Goal: Task Accomplishment & Management: Manage account settings

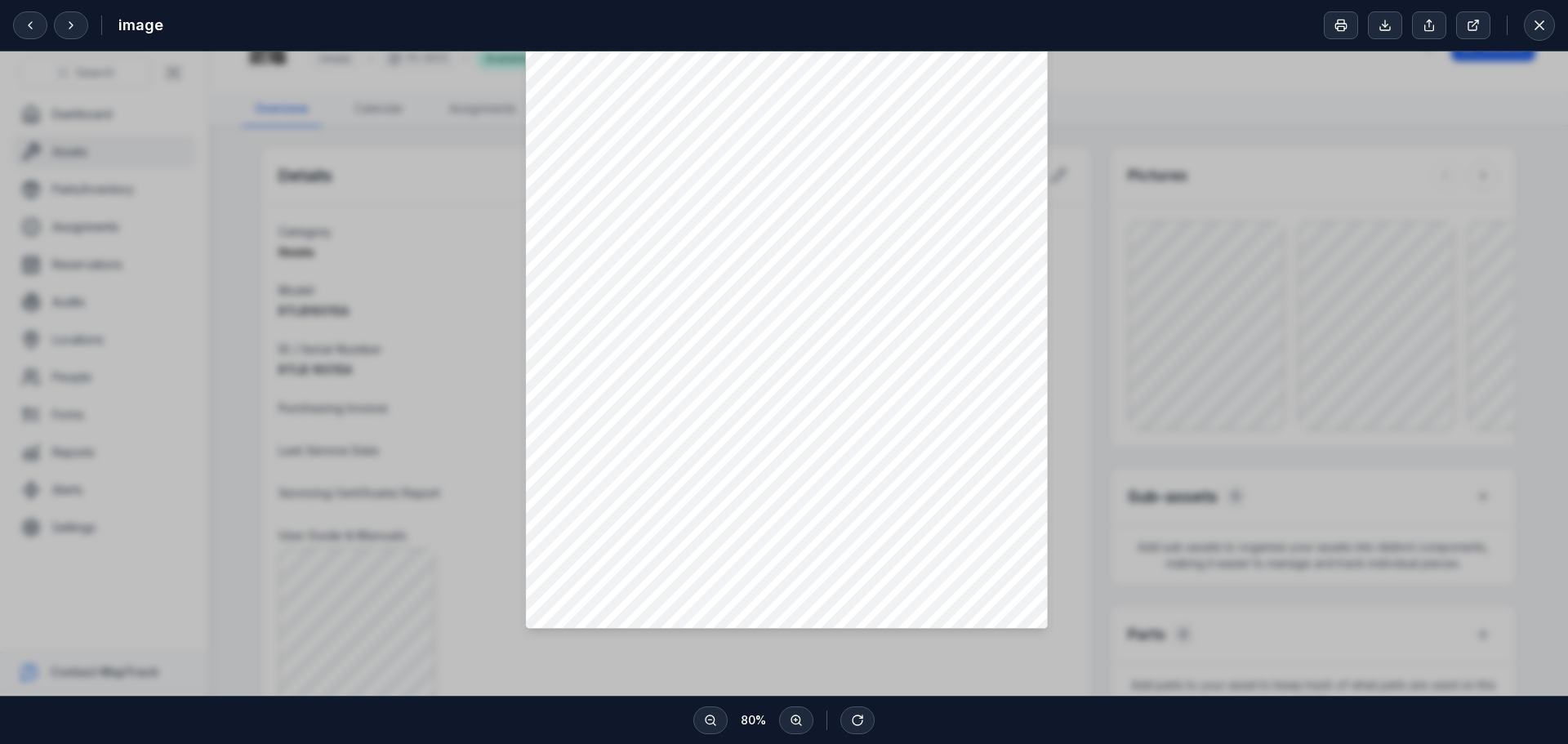
scroll to position [244, 0]
click at [1407, 233] on div at bounding box center [784, 254] width 1568 height 897
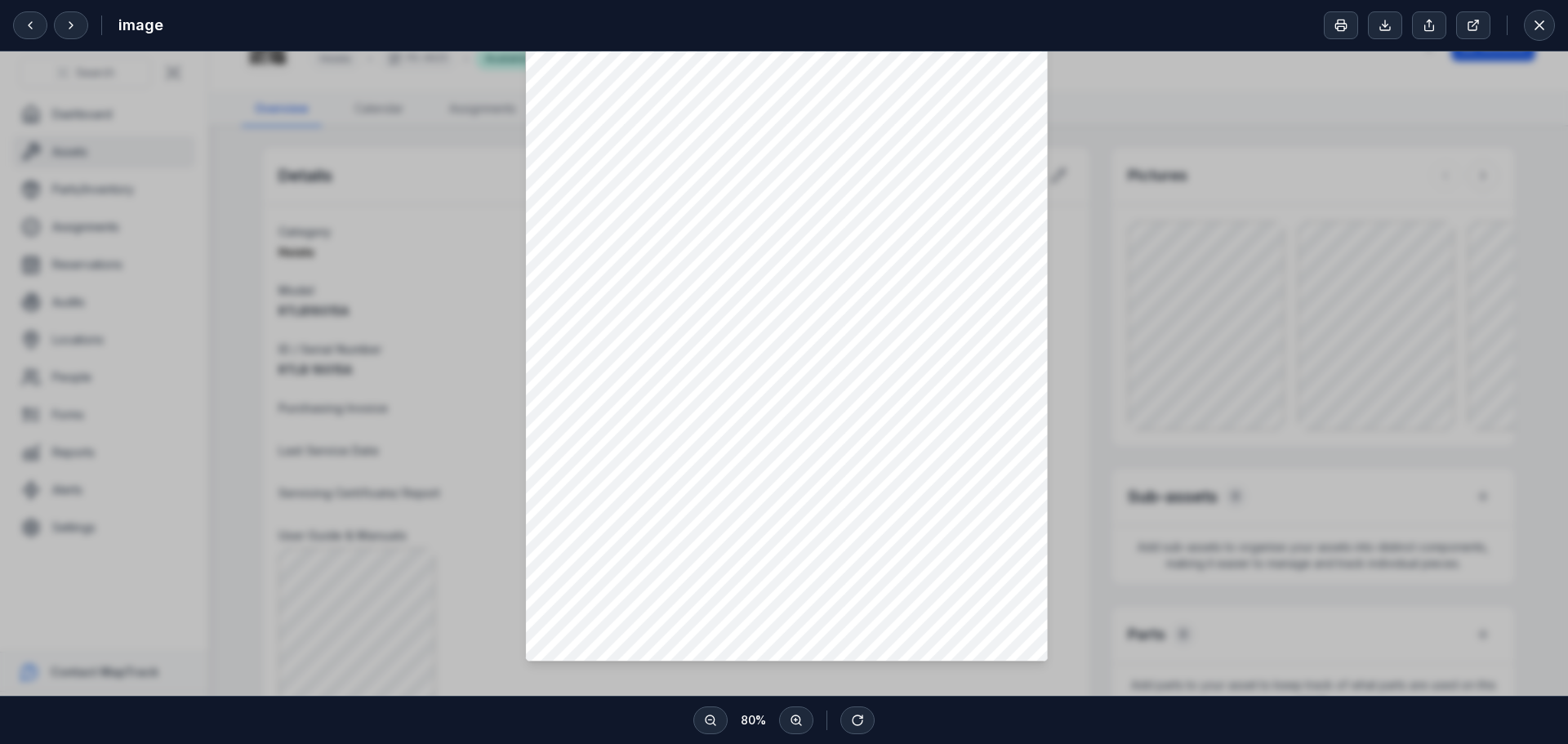
scroll to position [0, 0]
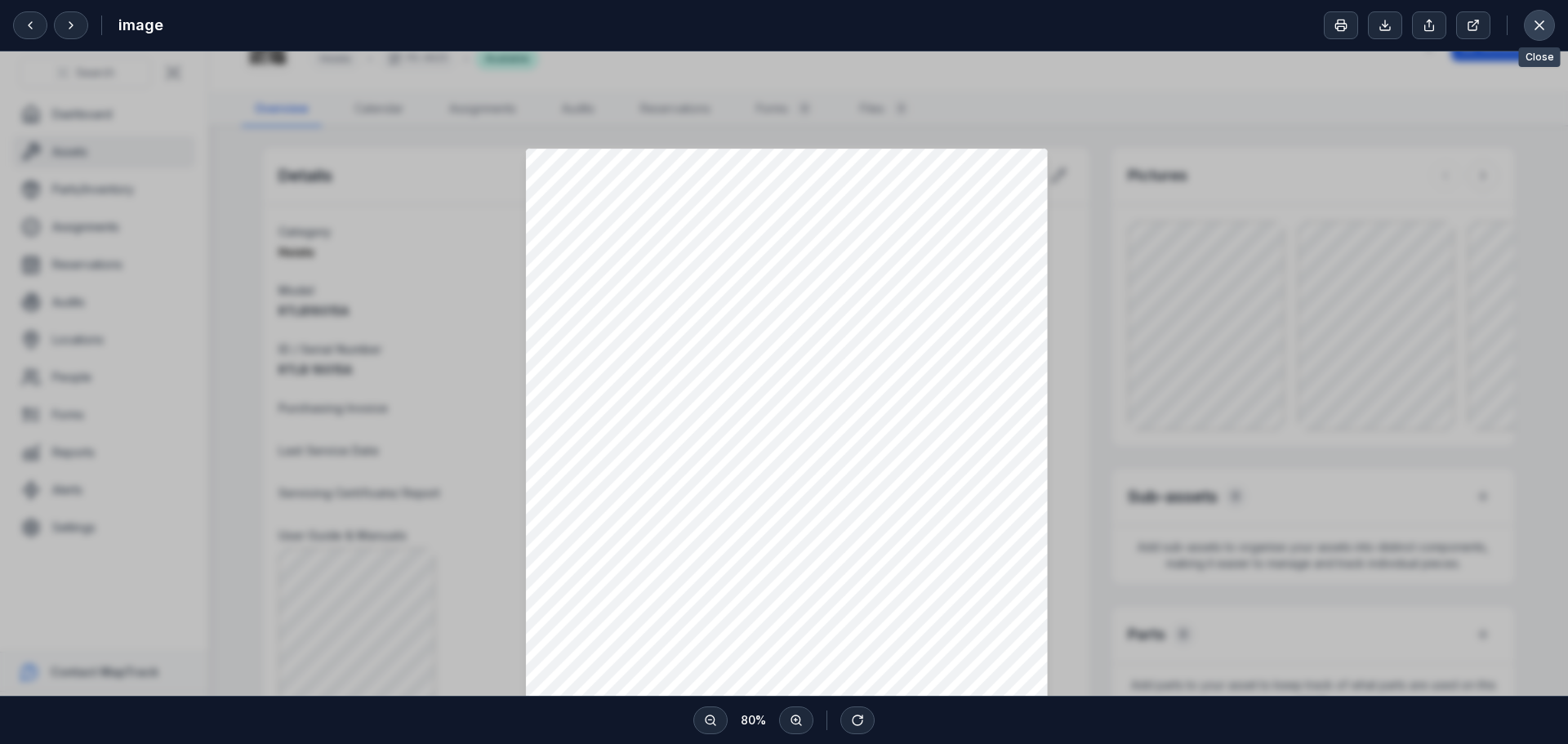
click at [1546, 17] on icon at bounding box center [1539, 25] width 16 height 16
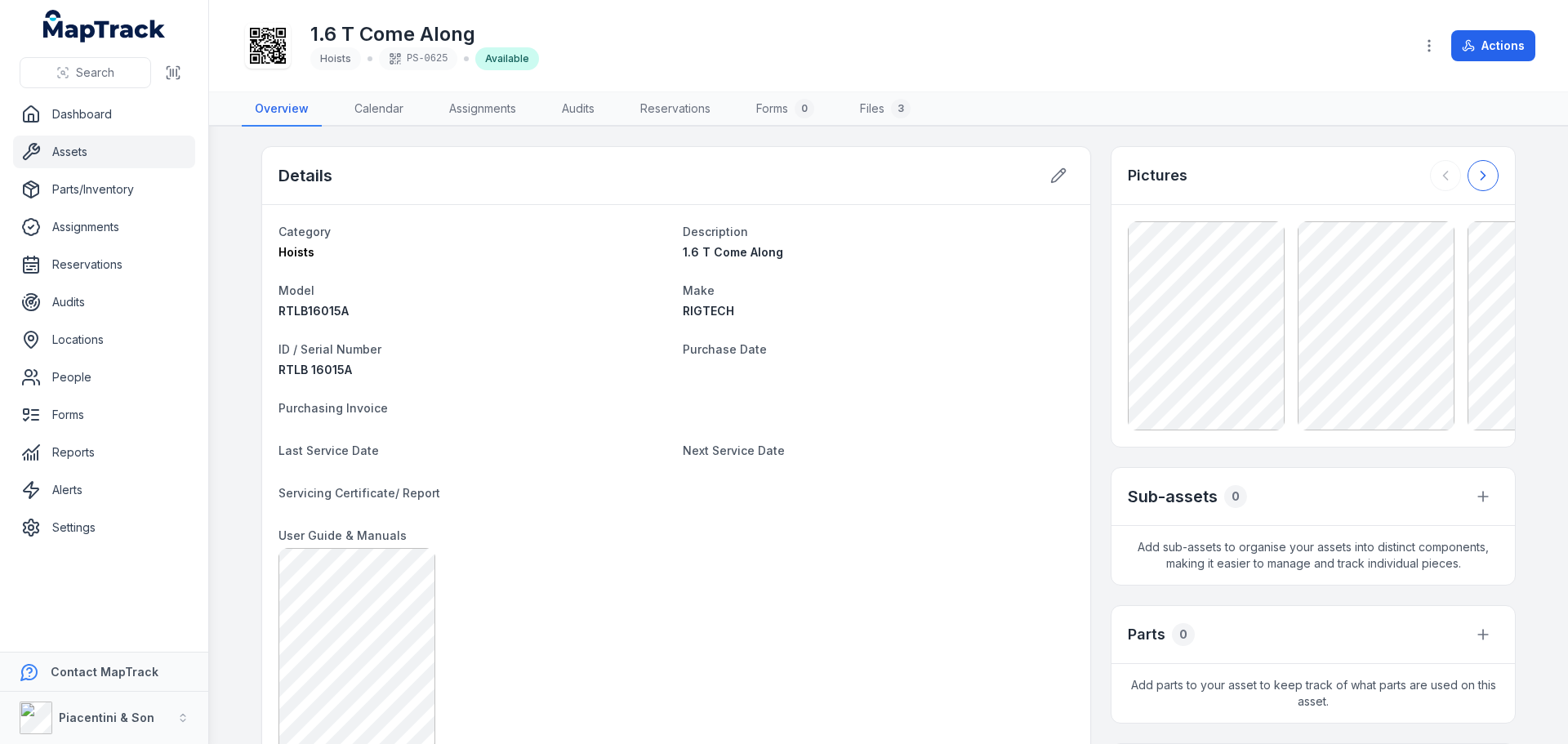
click at [1486, 172] on button at bounding box center [1482, 175] width 31 height 31
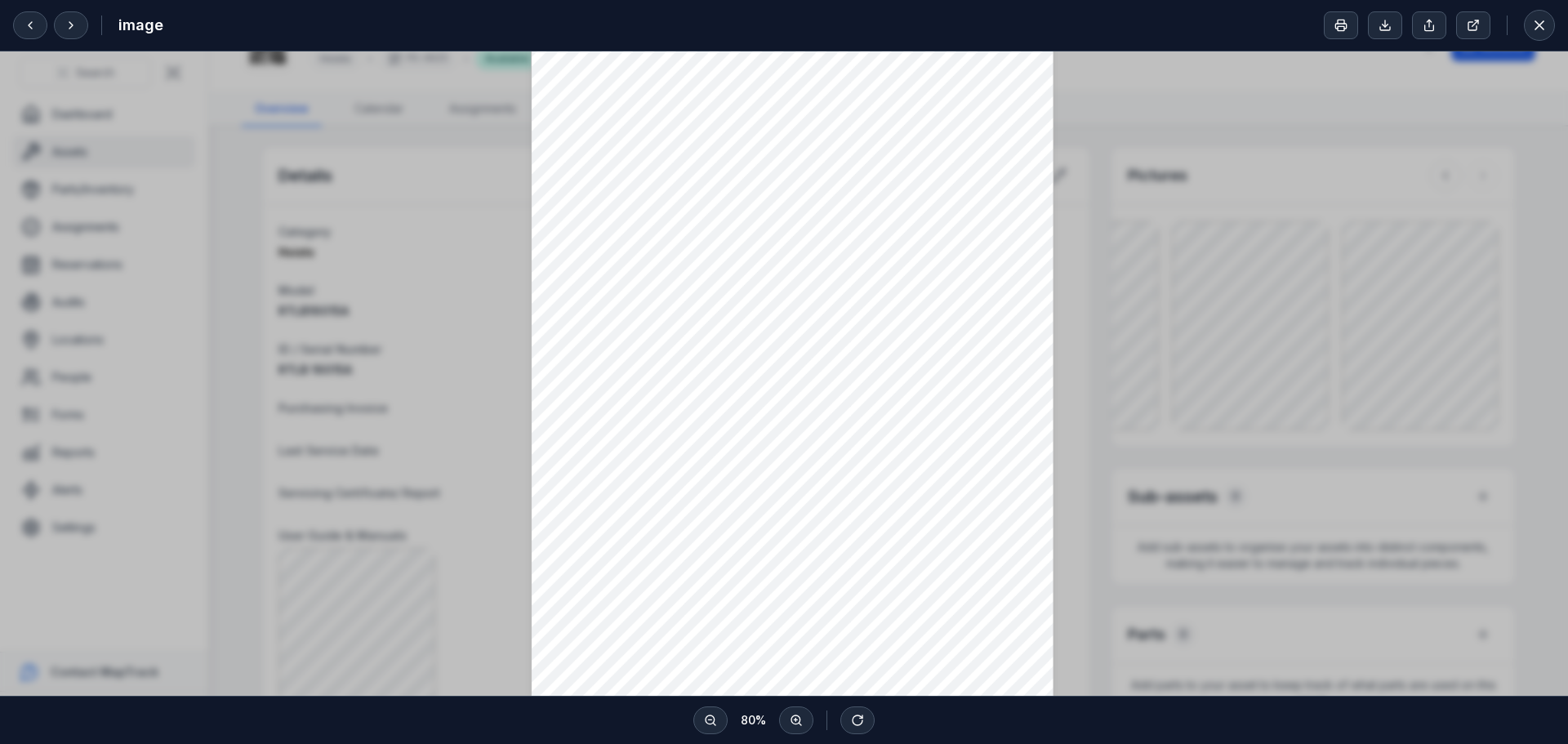
scroll to position [163, 0]
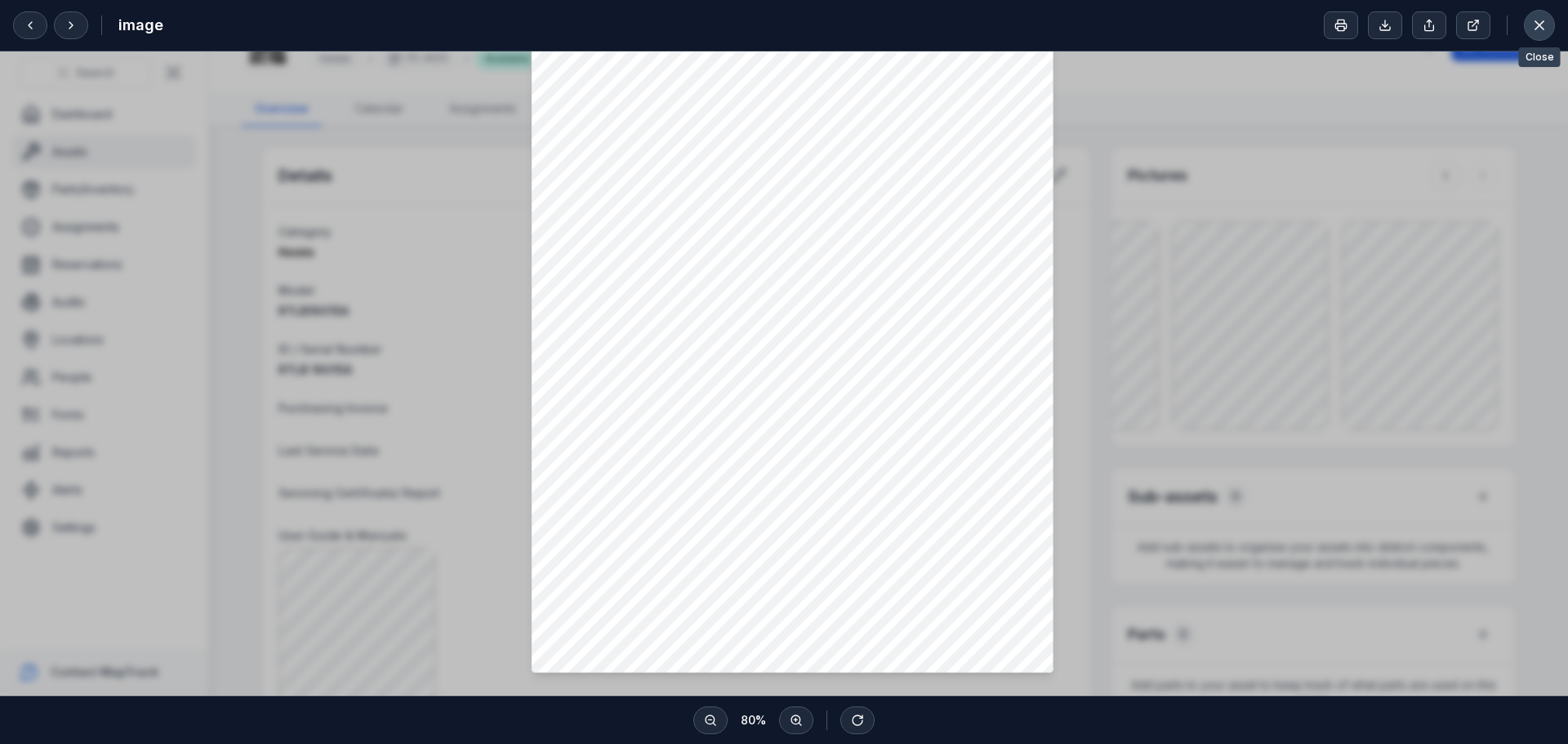
click at [1541, 26] on icon at bounding box center [1539, 25] width 16 height 16
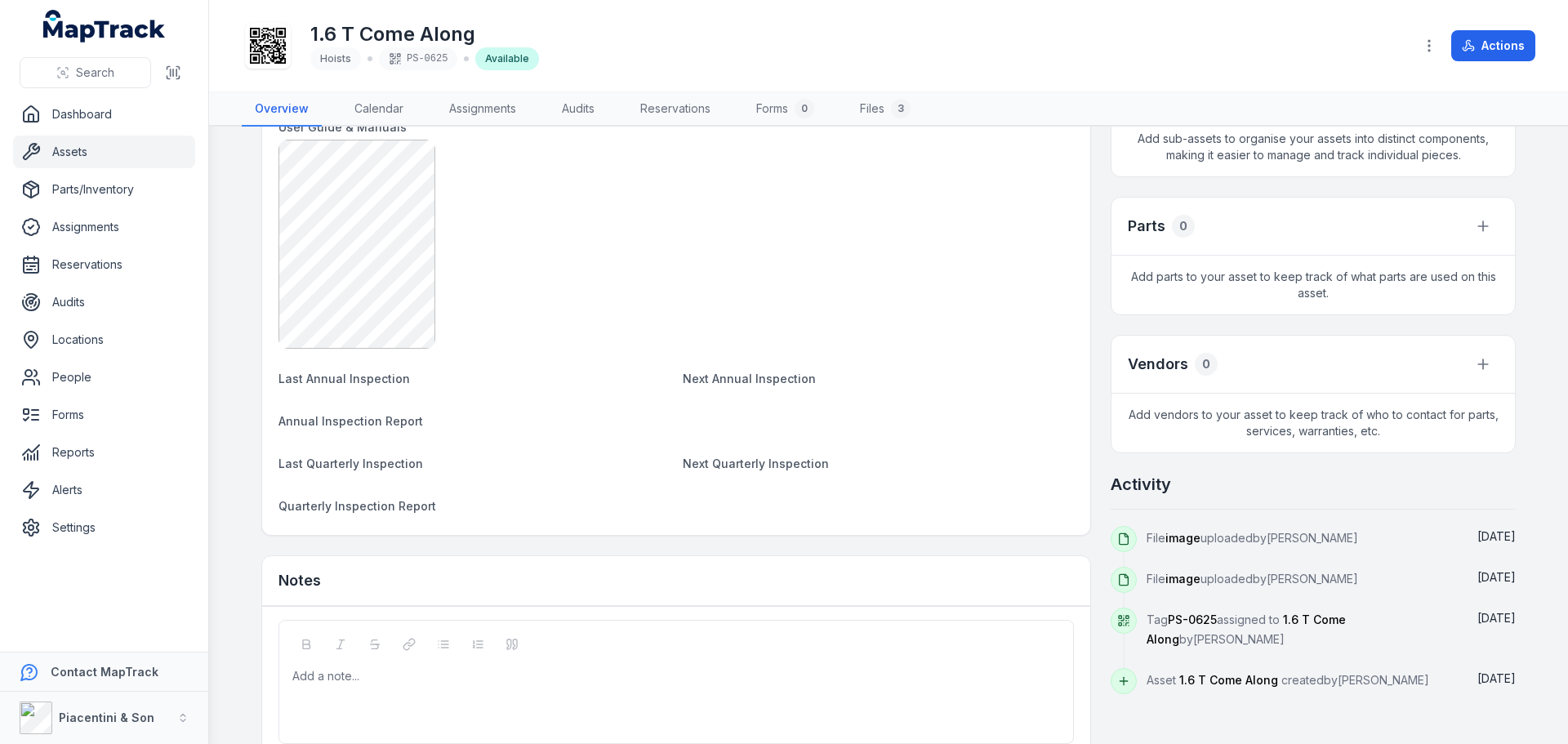
scroll to position [0, 0]
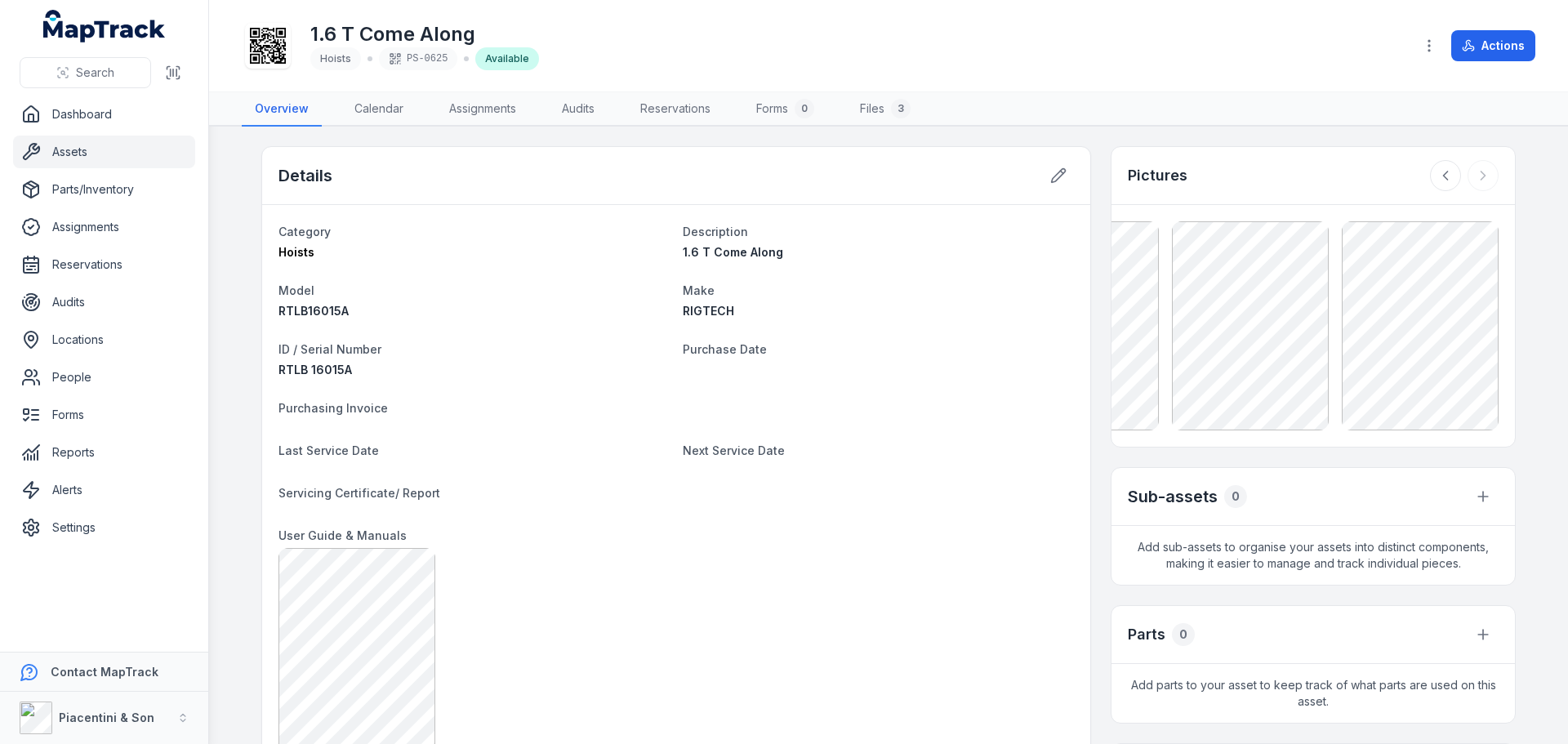
click at [106, 151] on link "Assets" at bounding box center [104, 151] width 182 height 33
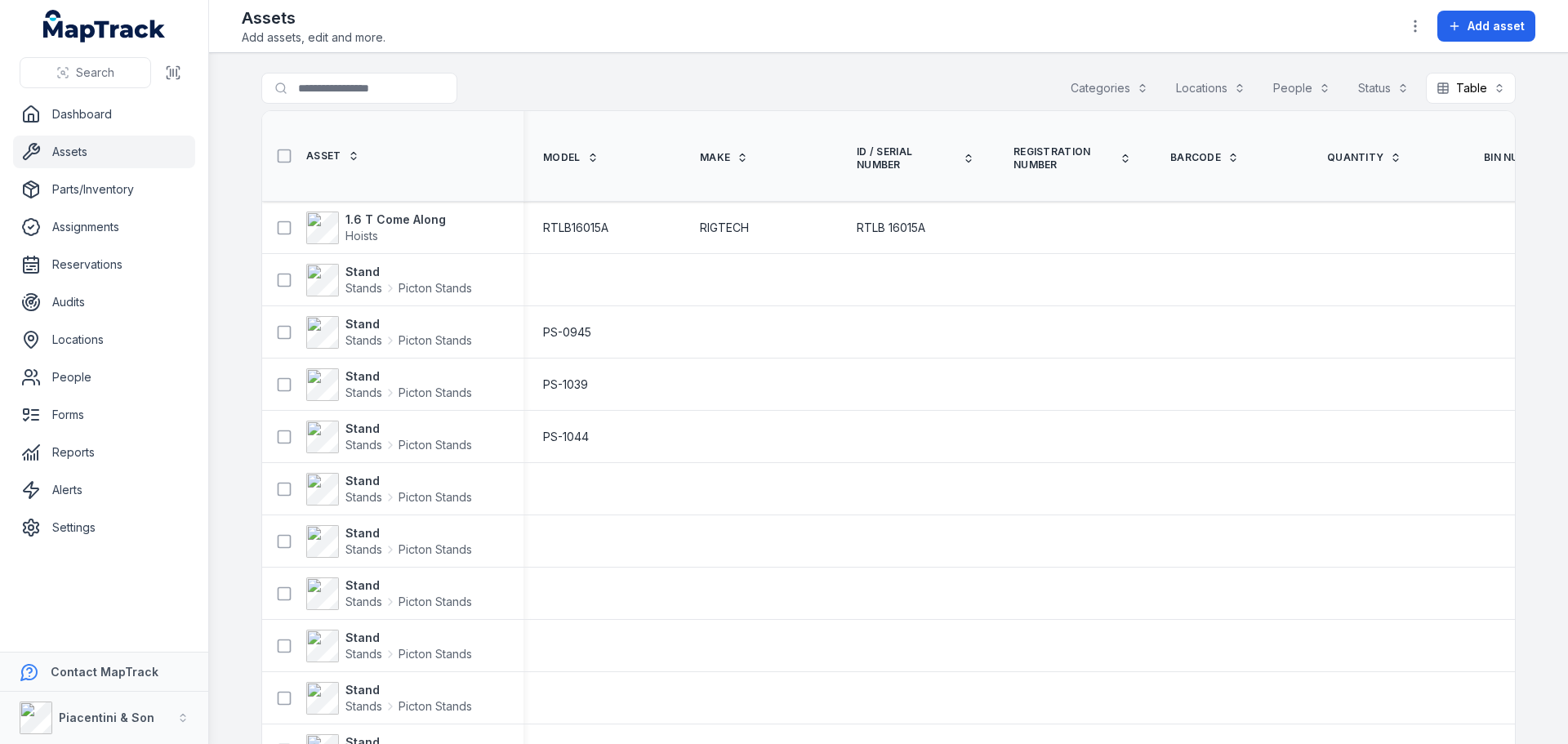
click at [1111, 86] on button "Categories" at bounding box center [1110, 87] width 99 height 31
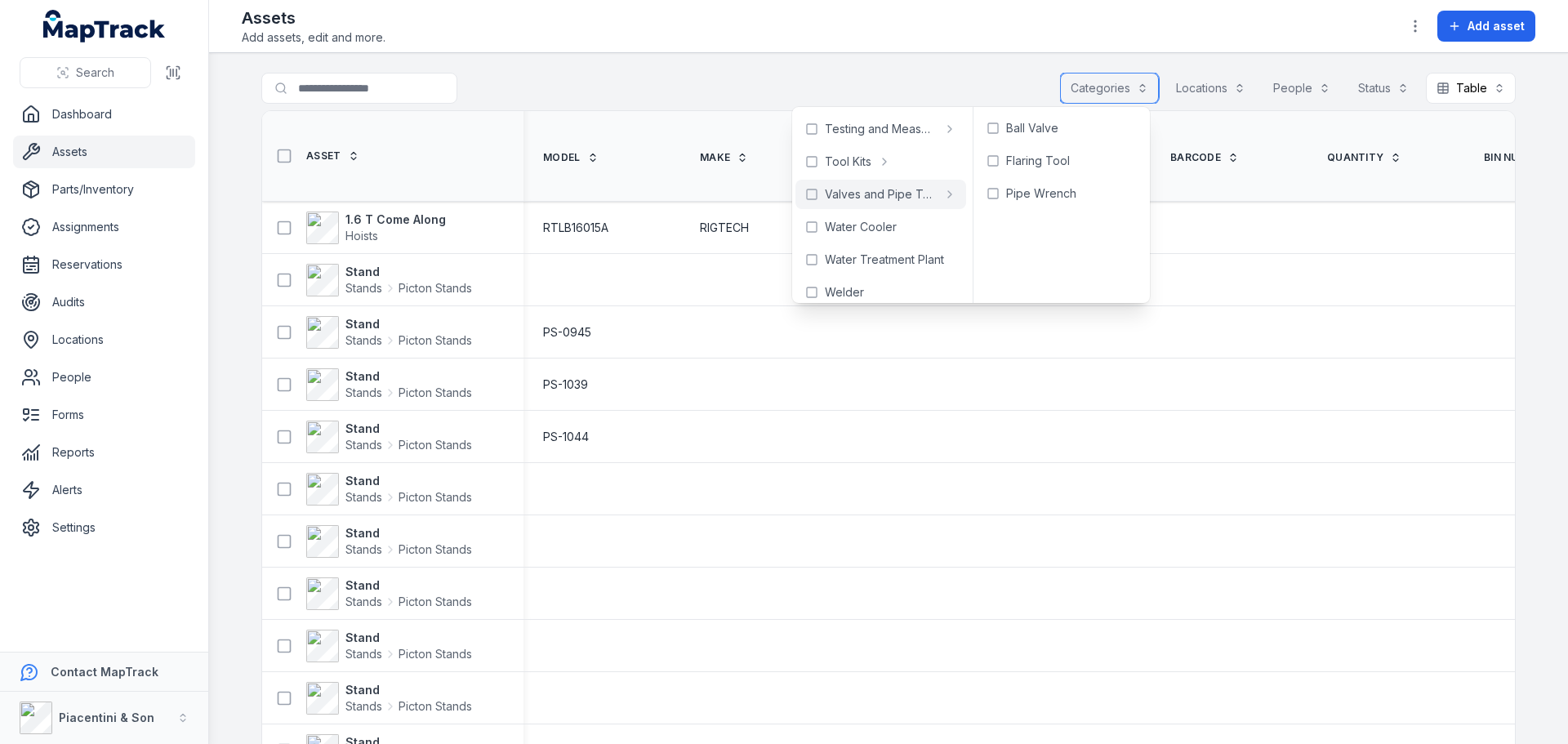
scroll to position [924, 0]
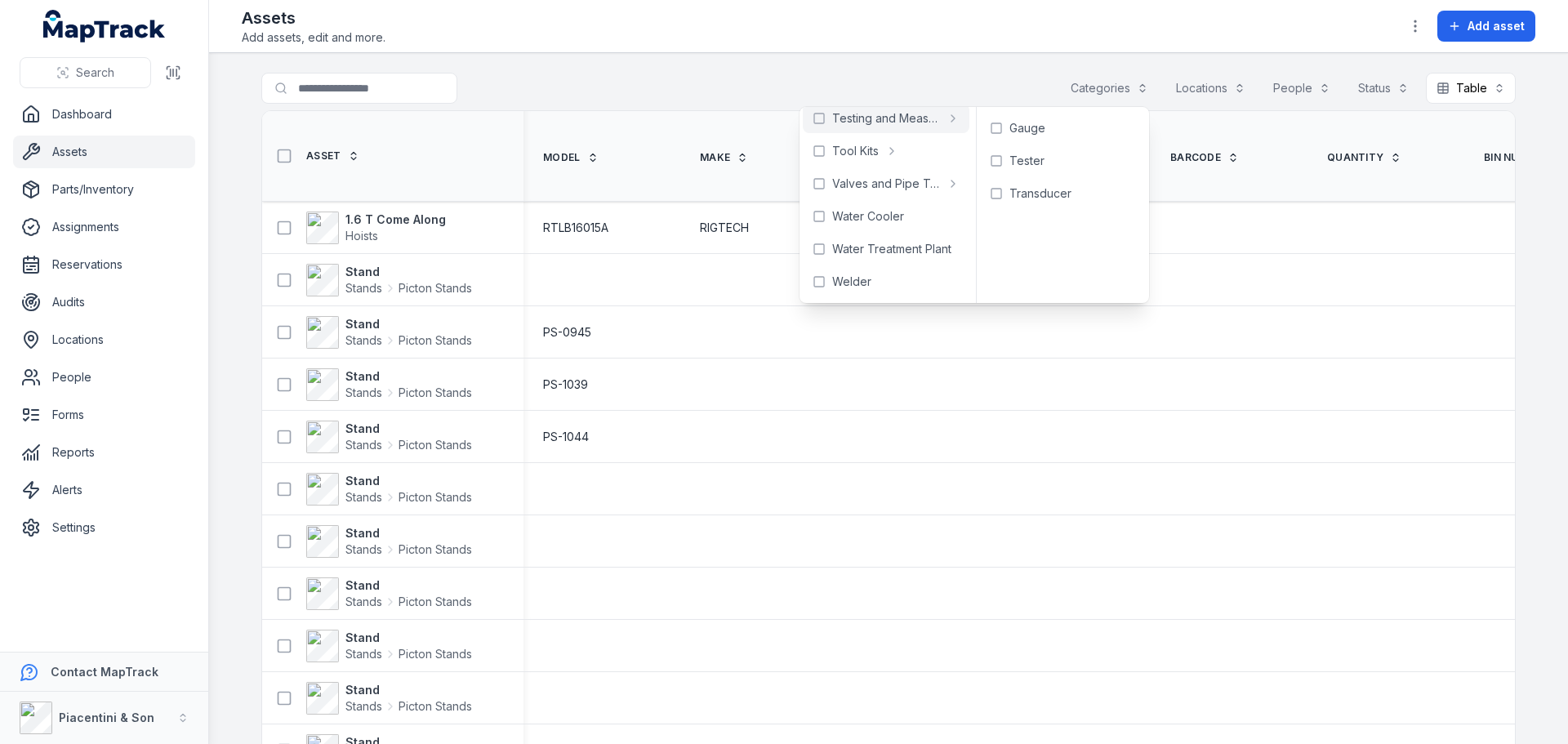
click at [833, 57] on main "Search for assets Categories Locations People Status Table ***** Asset Model Ma…" at bounding box center [888, 399] width 1359 height 691
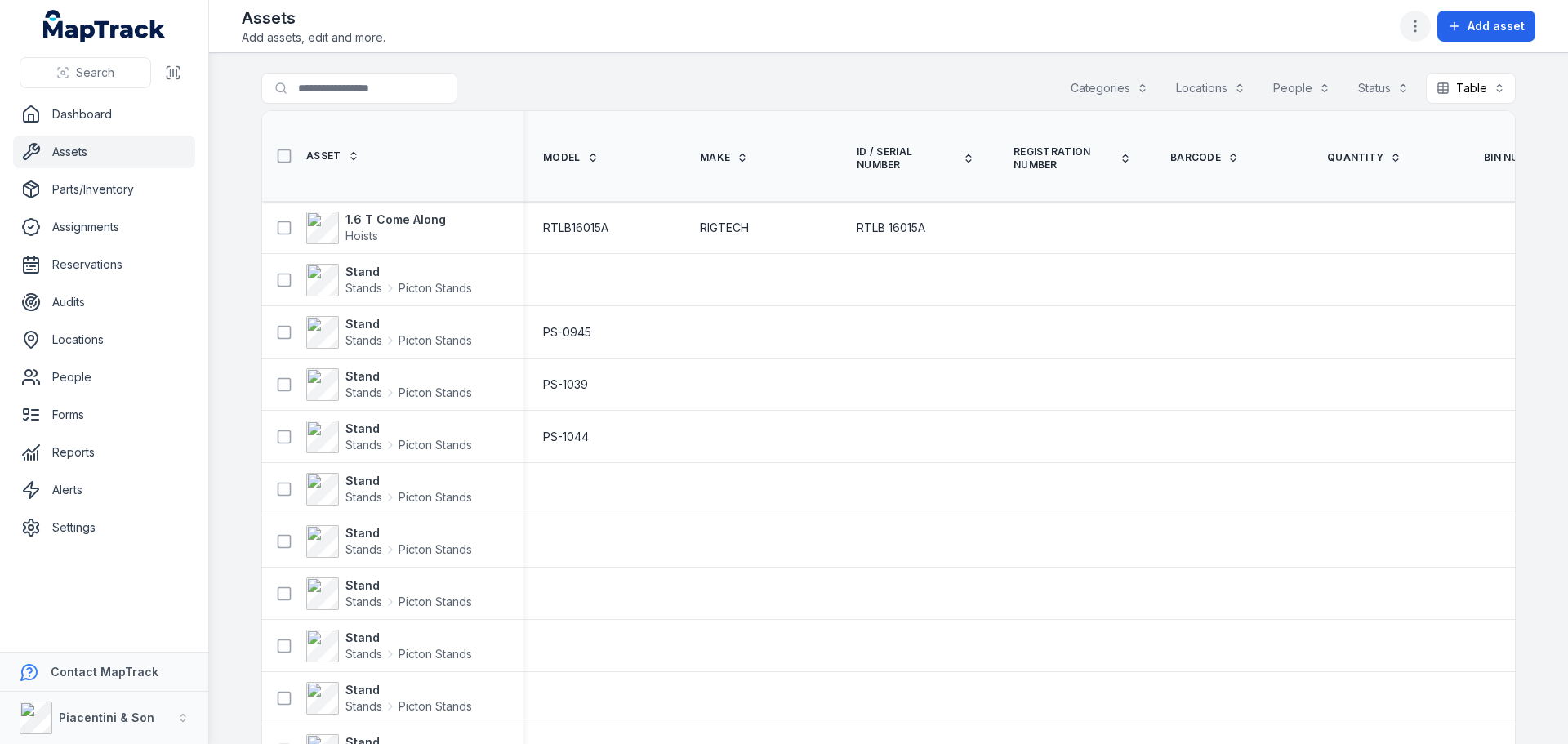
click at [1421, 21] on icon "button" at bounding box center [1415, 26] width 16 height 16
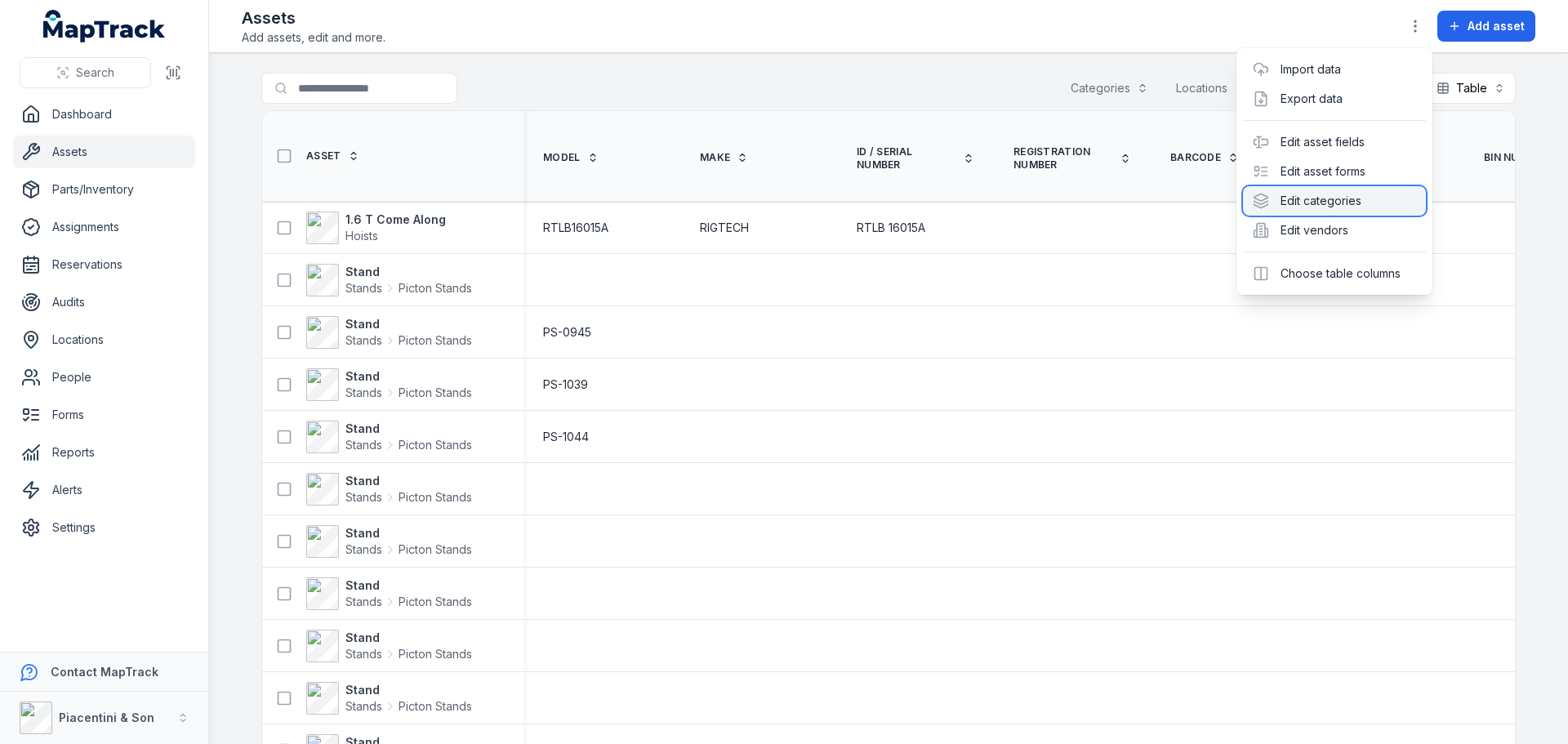
click at [1357, 193] on div "Edit categories" at bounding box center [1334, 201] width 183 height 30
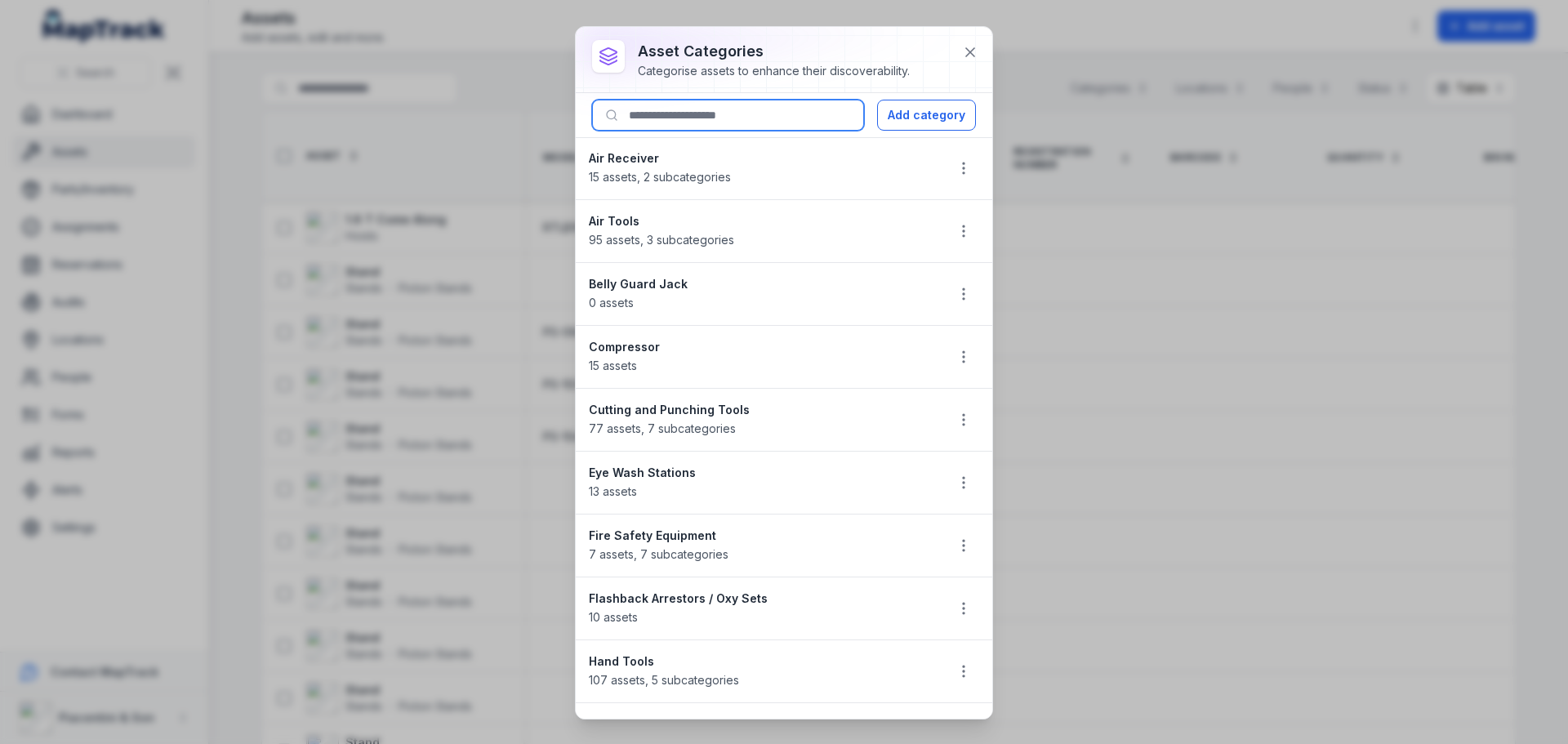
click at [744, 109] on input at bounding box center [728, 115] width 272 height 31
click at [917, 133] on div "Add category" at bounding box center [784, 115] width 417 height 45
click at [918, 125] on button "Add category" at bounding box center [927, 115] width 99 height 31
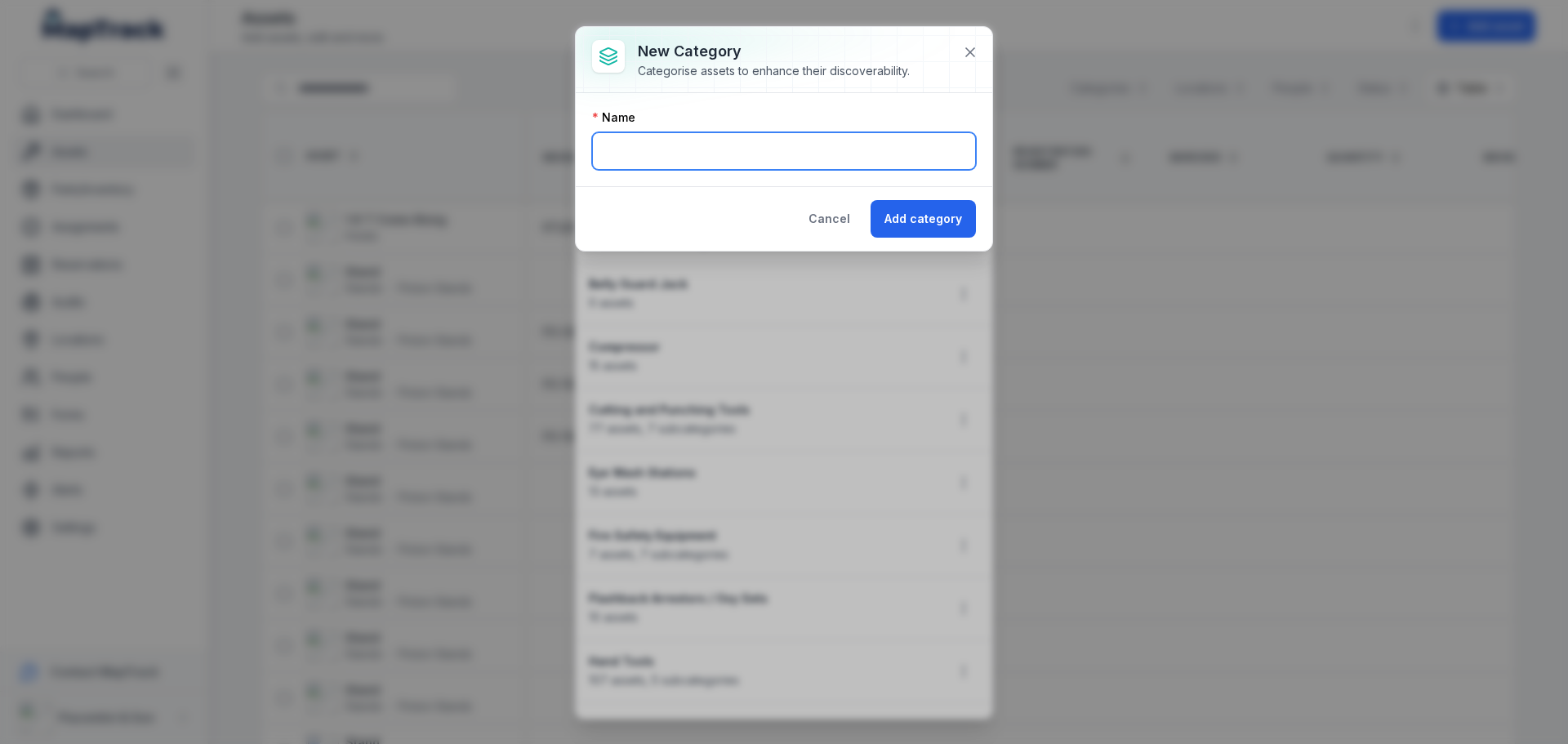
click at [782, 147] on input "text" at bounding box center [784, 151] width 384 height 38
type input "**********"
click at [870, 200] on button "Add category" at bounding box center [923, 219] width 105 height 38
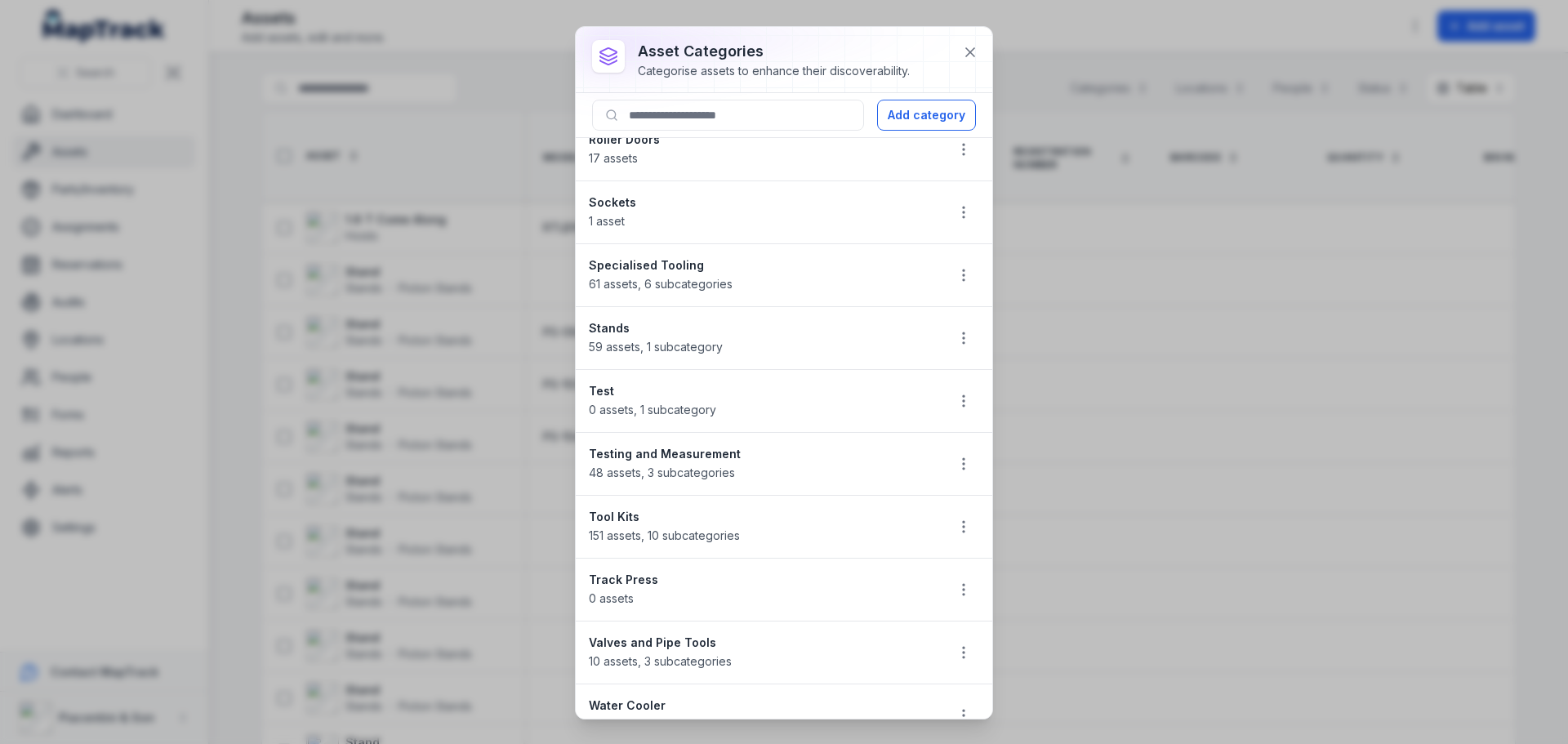
scroll to position [1618, 0]
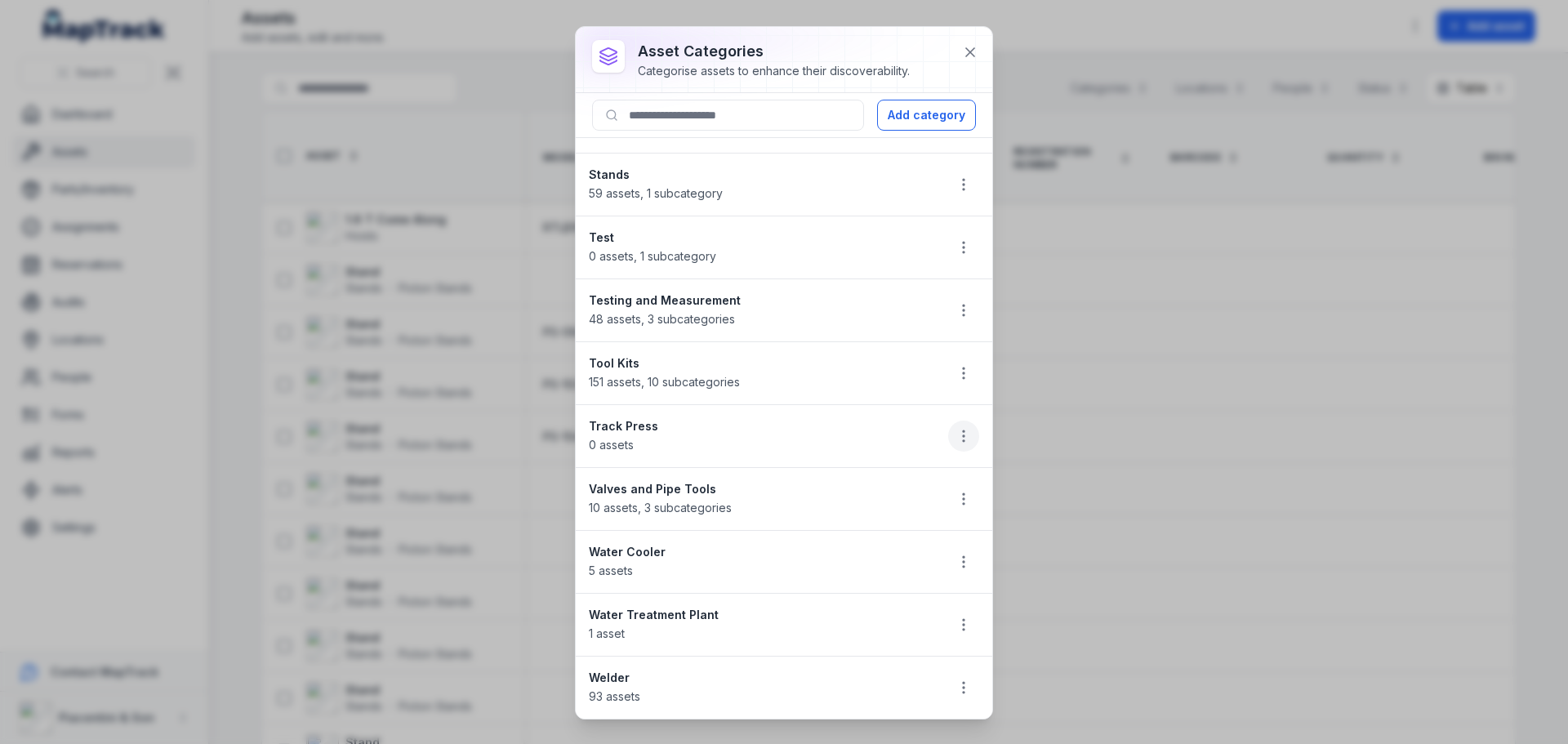
click at [955, 440] on icon "button" at bounding box center [963, 435] width 16 height 16
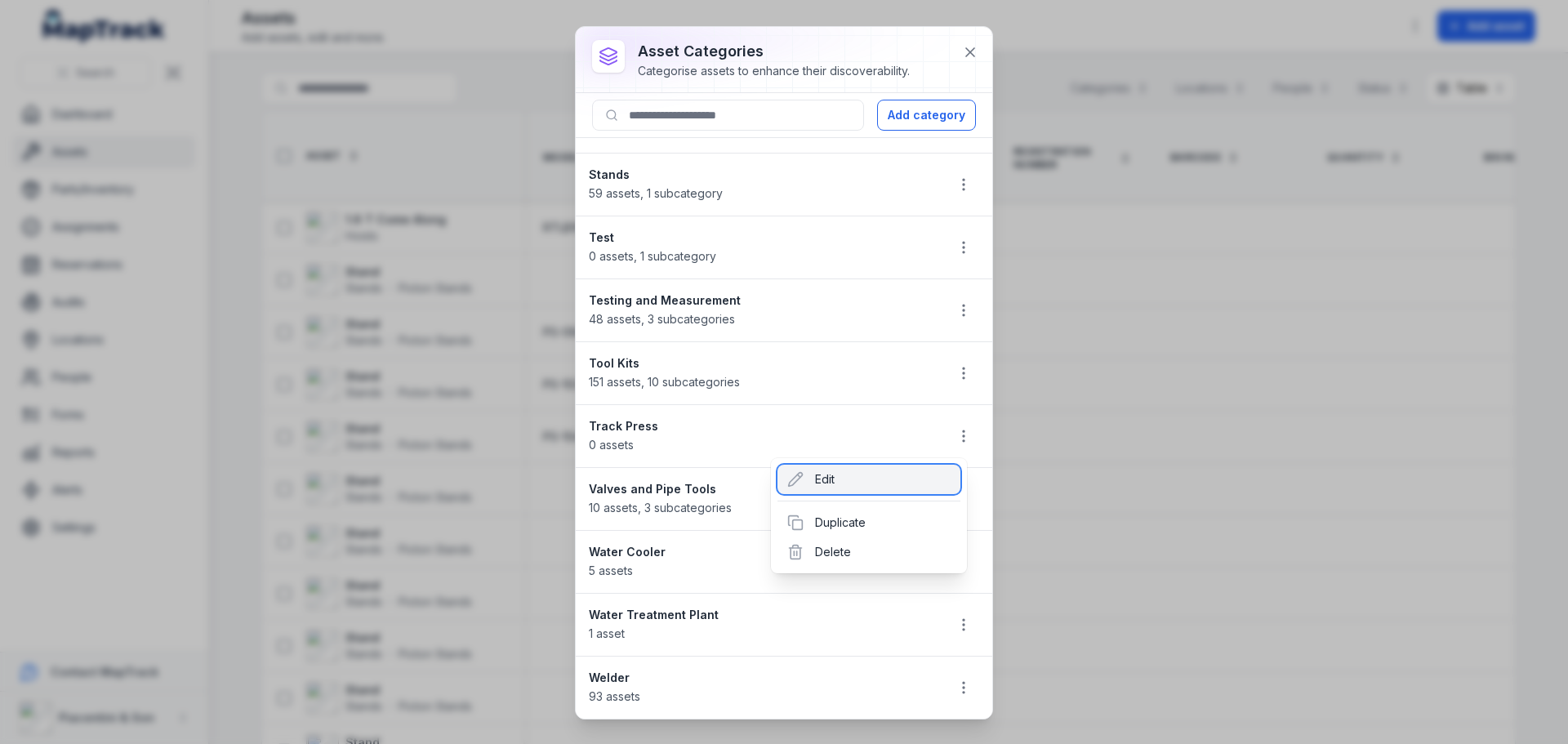
click at [922, 478] on div "Edit" at bounding box center [868, 479] width 183 height 30
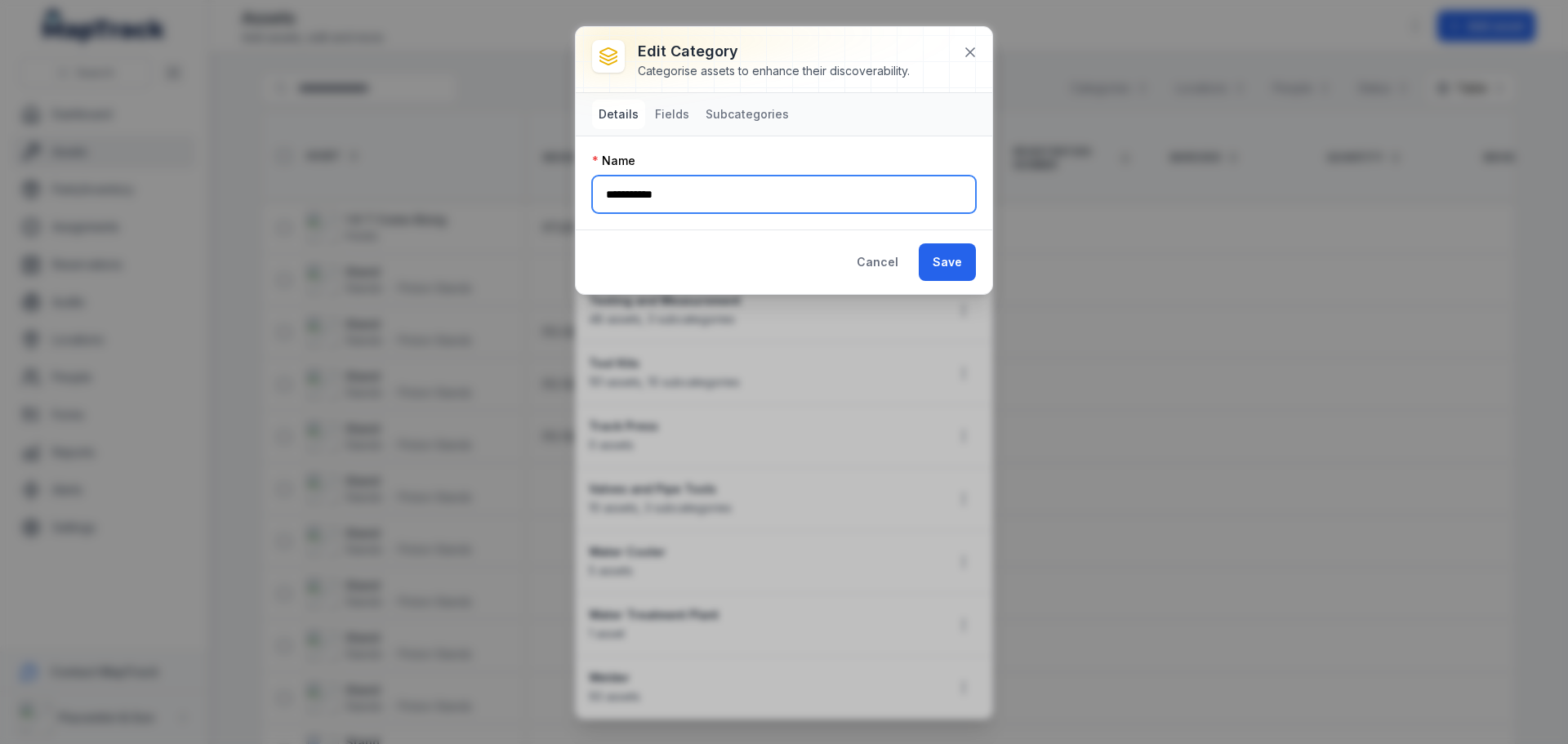
click at [739, 206] on input "**********" at bounding box center [784, 194] width 384 height 38
click at [666, 116] on button "Fields" at bounding box center [672, 115] width 48 height 30
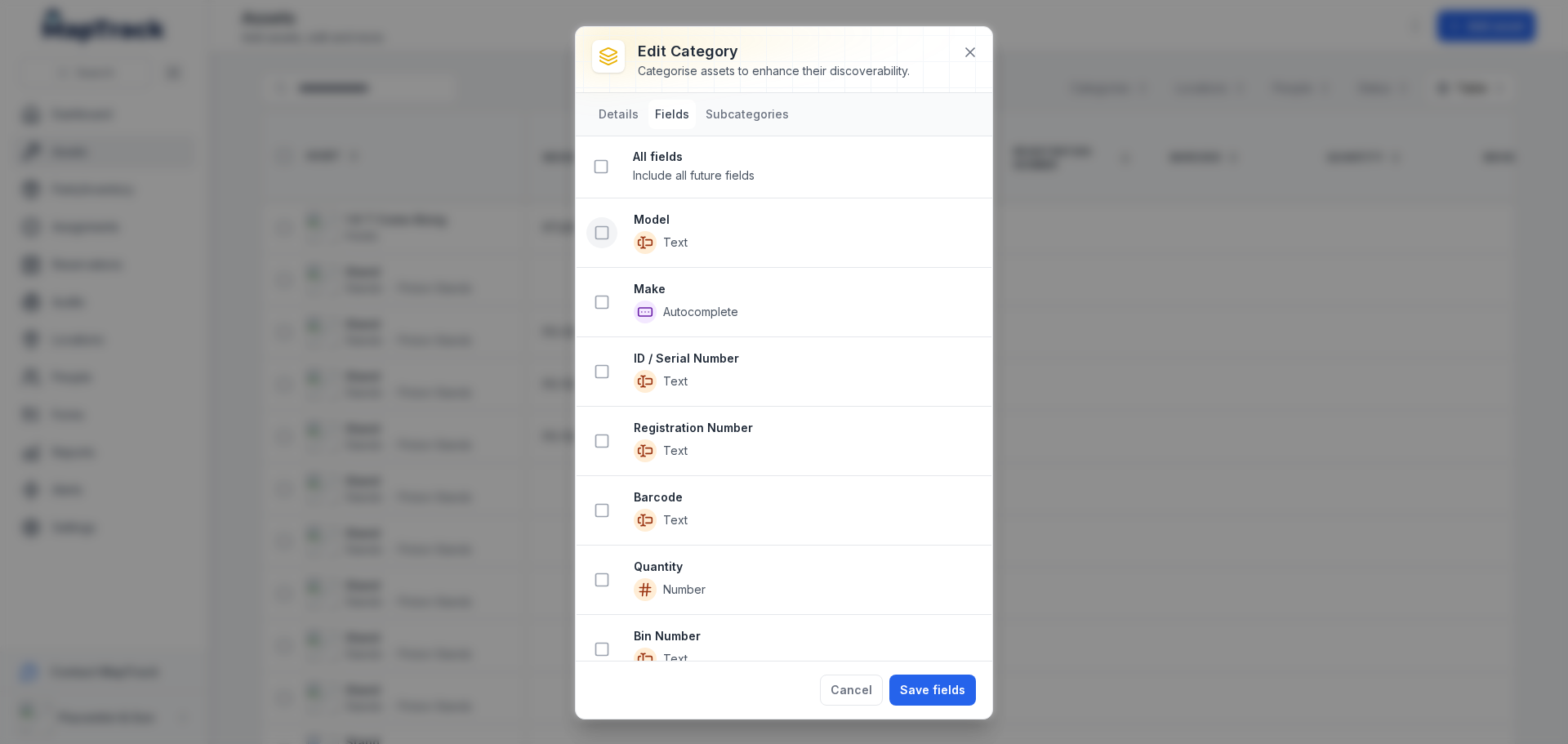
click at [602, 228] on icon at bounding box center [602, 232] width 16 height 16
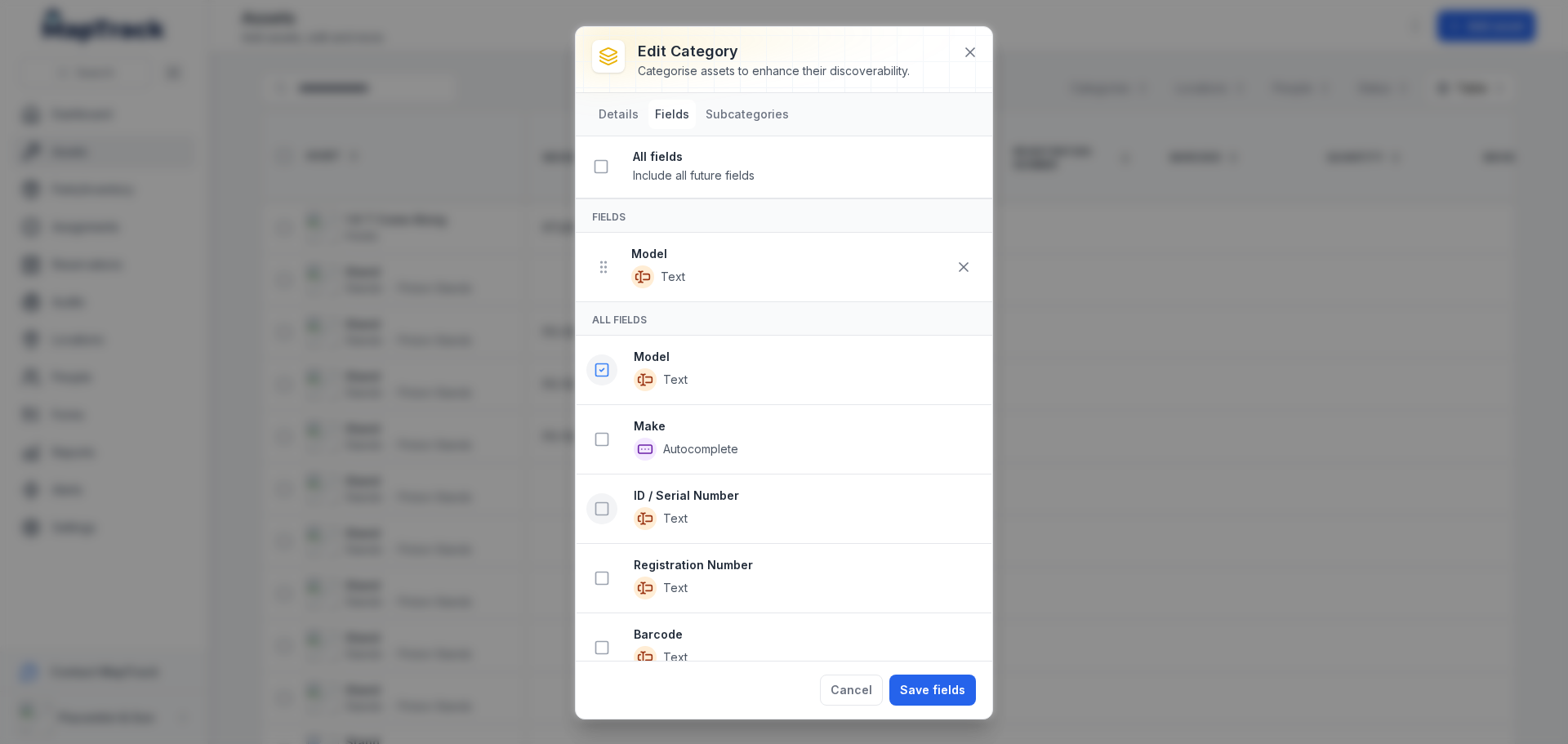
click at [603, 502] on icon at bounding box center [602, 509] width 16 height 16
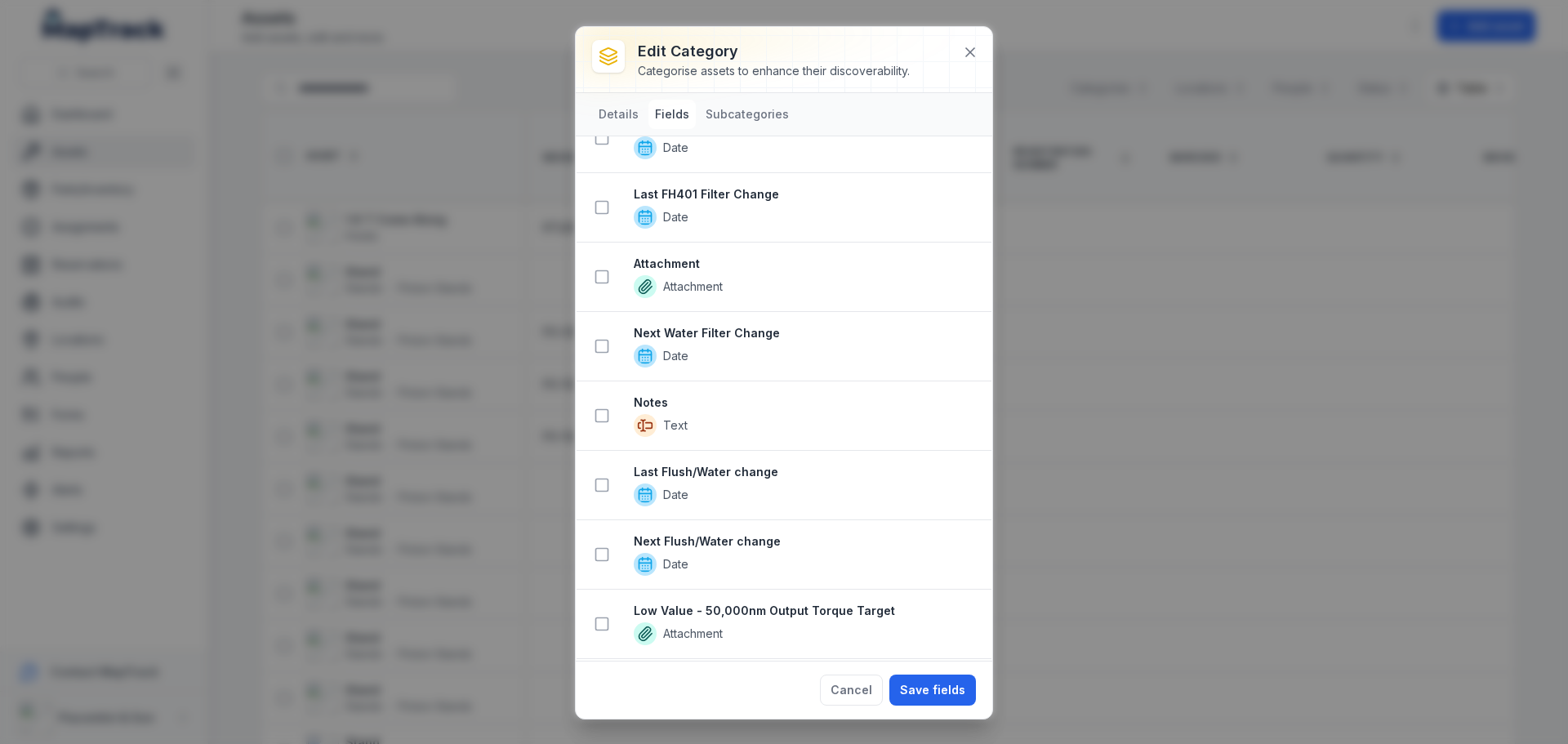
scroll to position [2938, 0]
click at [603, 417] on icon at bounding box center [602, 415] width 16 height 16
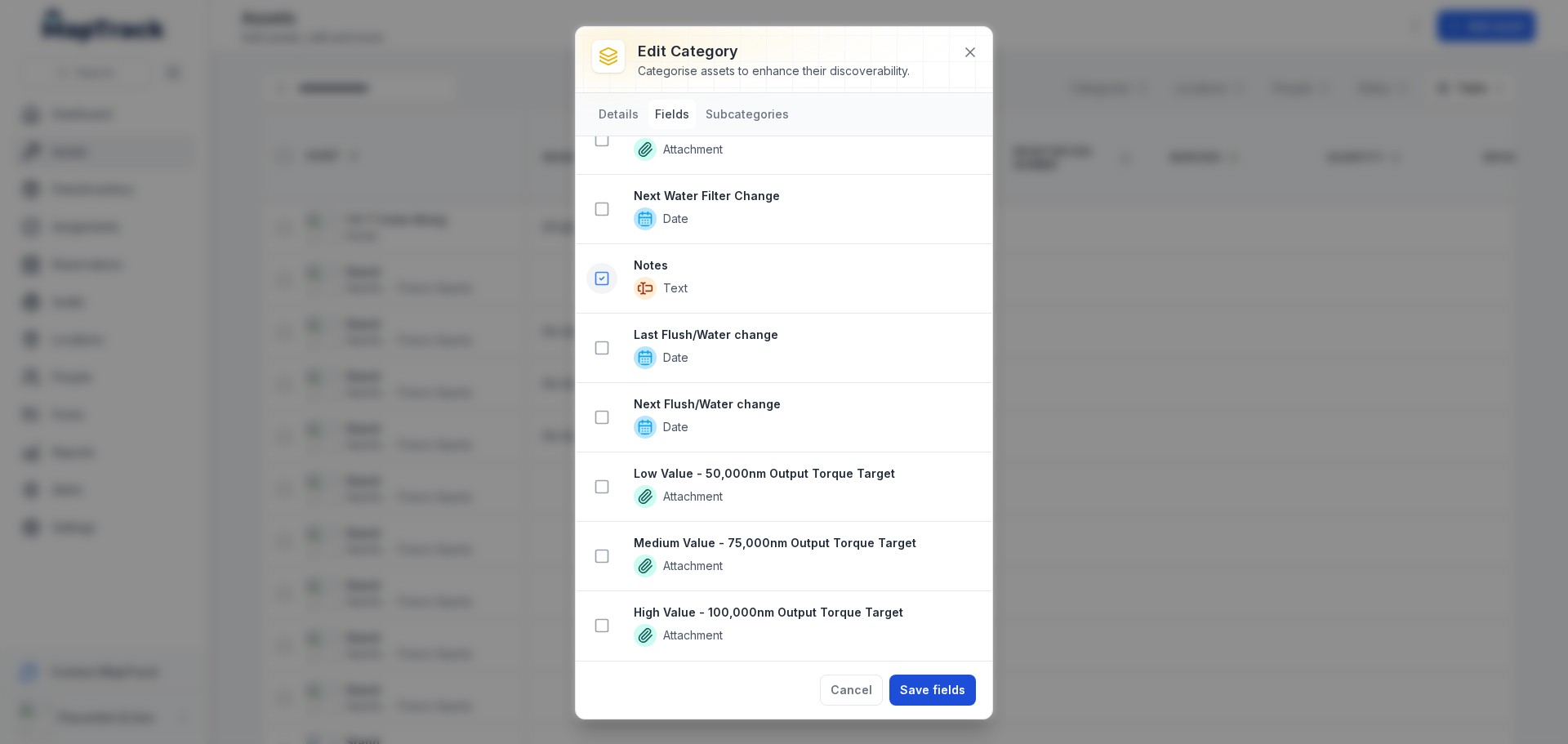
click at [935, 685] on button "Save fields" at bounding box center [931, 689] width 86 height 31
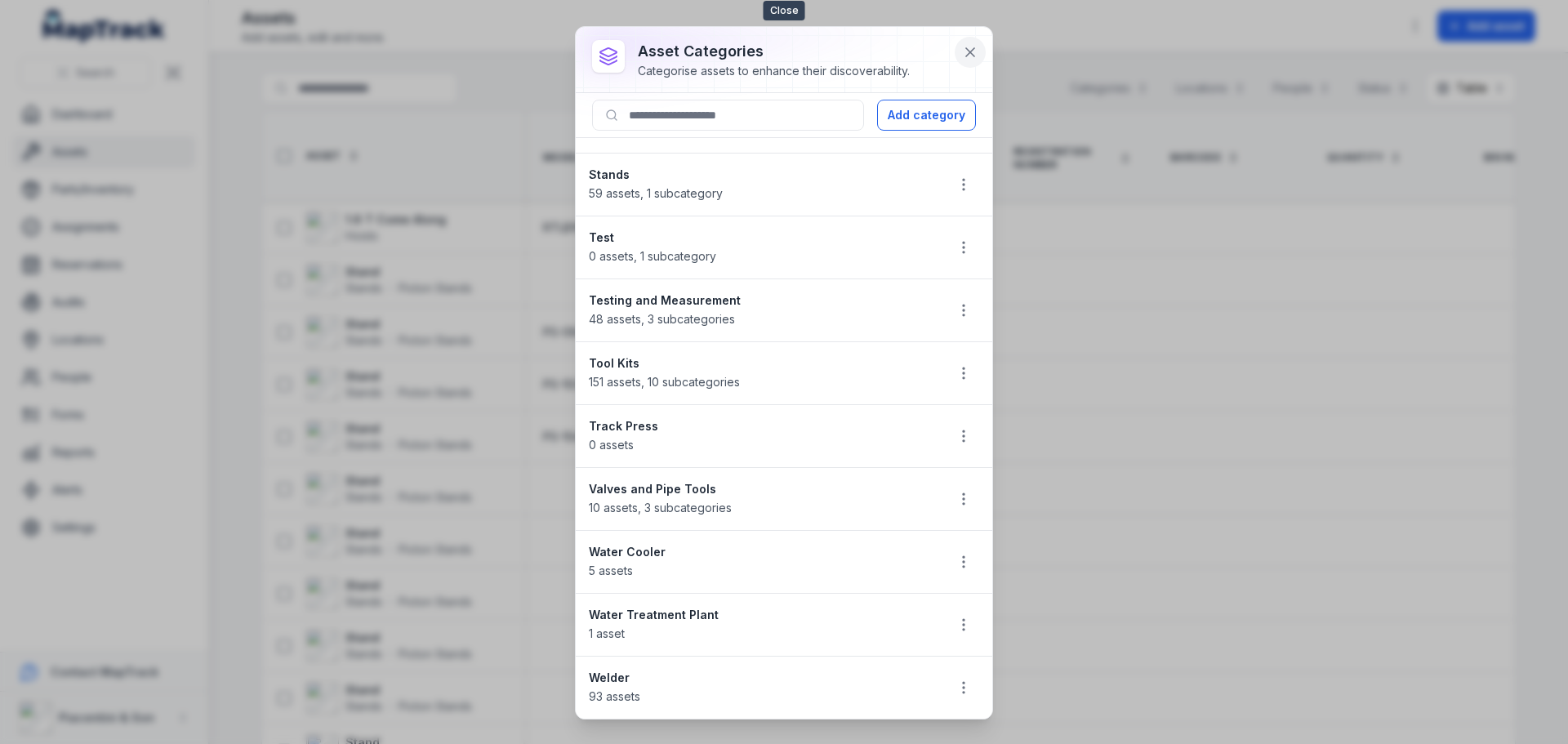
click at [968, 58] on icon at bounding box center [970, 52] width 16 height 16
